Goal: Information Seeking & Learning: Check status

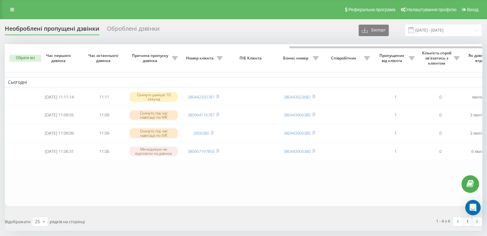
scroll to position [0, 163]
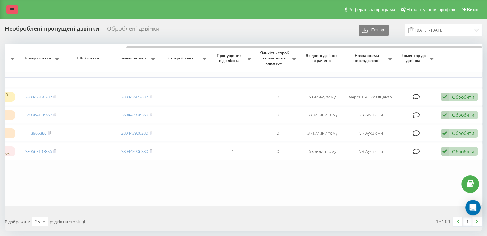
click at [12, 11] on icon at bounding box center [12, 9] width 4 height 4
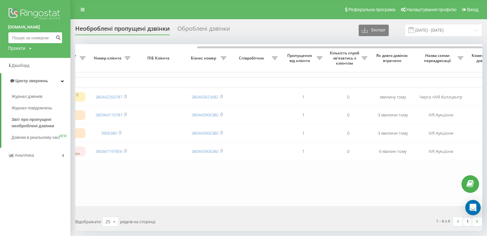
click at [37, 35] on input at bounding box center [35, 38] width 54 height 12
paste input "380674837194"
type input "380674837194"
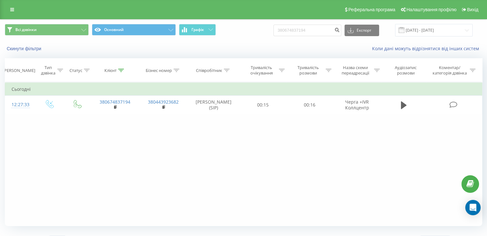
click at [6, 10] on div "Реферальна програма Налаштування профілю Вихід" at bounding box center [243, 9] width 487 height 19
click at [6, 0] on div "Реферальна програма Налаштування профілю Вихід" at bounding box center [243, 9] width 487 height 19
click at [11, 11] on icon at bounding box center [12, 9] width 4 height 4
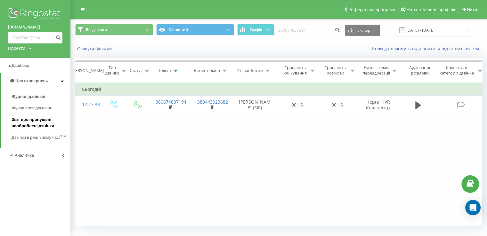
click at [33, 123] on span "Звіт про пропущені необроблені дзвінки" at bounding box center [40, 123] width 56 height 13
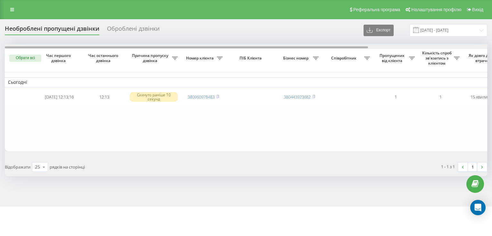
scroll to position [0, 158]
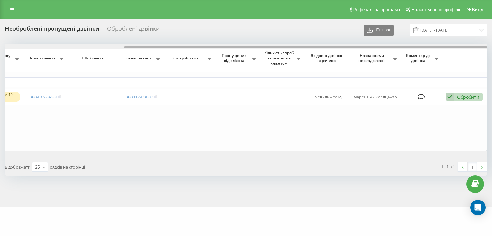
drag, startPoint x: 208, startPoint y: 46, endPoint x: 296, endPoint y: 44, distance: 87.8
click at [296, 44] on div at bounding box center [246, 46] width 482 height 5
